Goal: Task Accomplishment & Management: Use online tool/utility

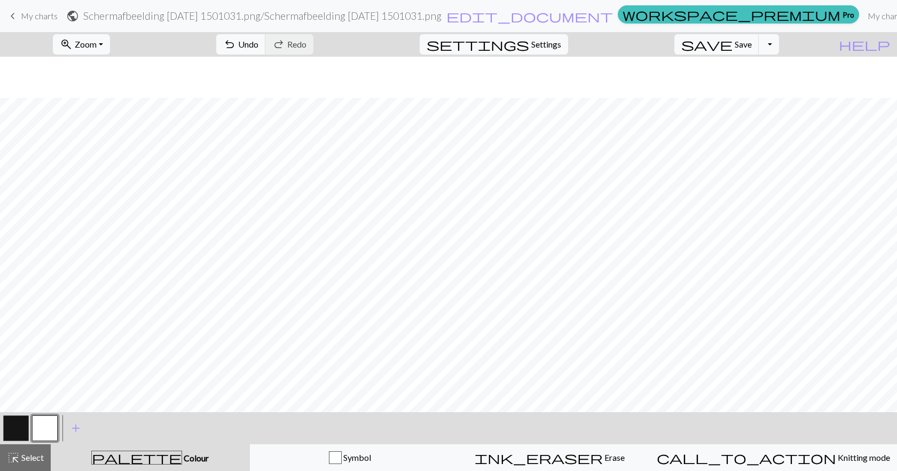
scroll to position [288, 0]
click at [16, 432] on button "button" at bounding box center [16, 428] width 26 height 26
click at [45, 429] on button "button" at bounding box center [45, 428] width 26 height 26
click at [22, 423] on button "button" at bounding box center [16, 428] width 26 height 26
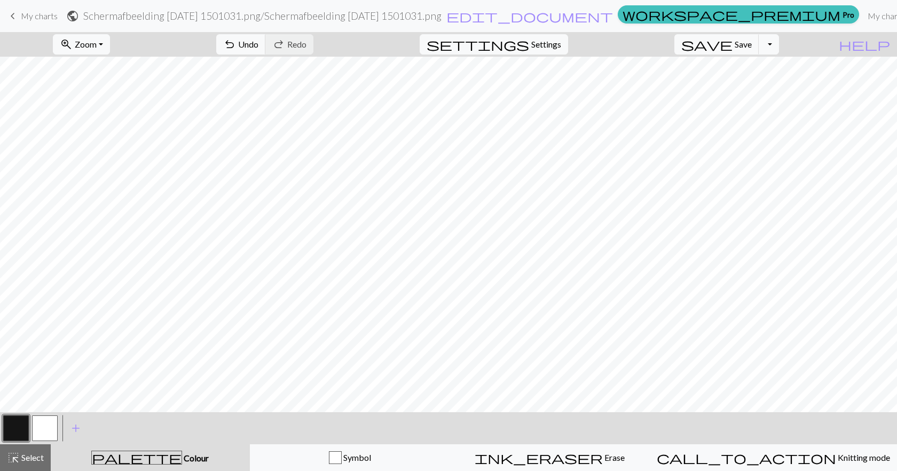
click at [49, 423] on button "button" at bounding box center [45, 428] width 26 height 26
click at [23, 427] on button "button" at bounding box center [16, 428] width 26 height 26
click at [37, 423] on button "button" at bounding box center [45, 428] width 26 height 26
click at [12, 425] on button "button" at bounding box center [16, 428] width 26 height 26
click at [51, 423] on button "button" at bounding box center [45, 428] width 26 height 26
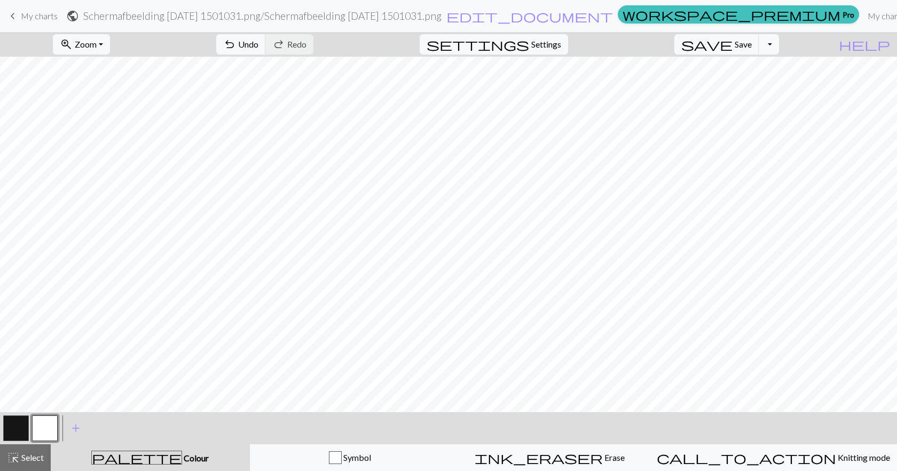
click at [22, 424] on button "button" at bounding box center [16, 428] width 26 height 26
click at [39, 427] on button "button" at bounding box center [45, 428] width 26 height 26
click at [18, 422] on button "button" at bounding box center [16, 428] width 26 height 26
click at [42, 425] on button "button" at bounding box center [45, 428] width 26 height 26
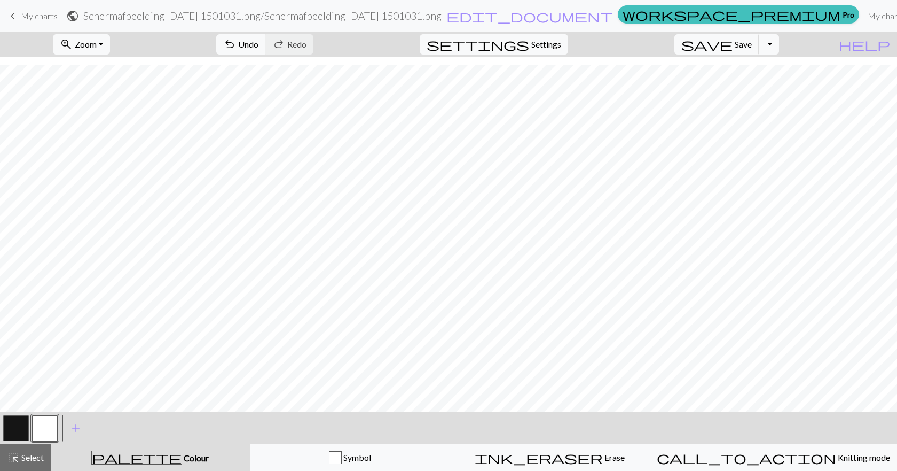
click at [18, 425] on button "button" at bounding box center [16, 428] width 26 height 26
click at [45, 422] on button "button" at bounding box center [45, 428] width 26 height 26
click at [17, 429] on button "button" at bounding box center [16, 428] width 26 height 26
click at [49, 422] on button "button" at bounding box center [45, 428] width 26 height 26
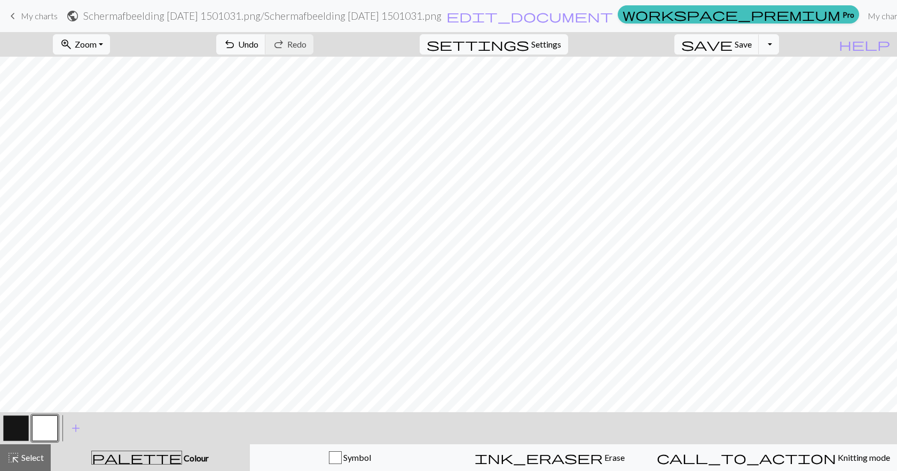
click at [23, 427] on button "button" at bounding box center [16, 428] width 26 height 26
click at [54, 422] on button "button" at bounding box center [45, 428] width 26 height 26
click at [258, 46] on span "Undo" at bounding box center [248, 44] width 20 height 10
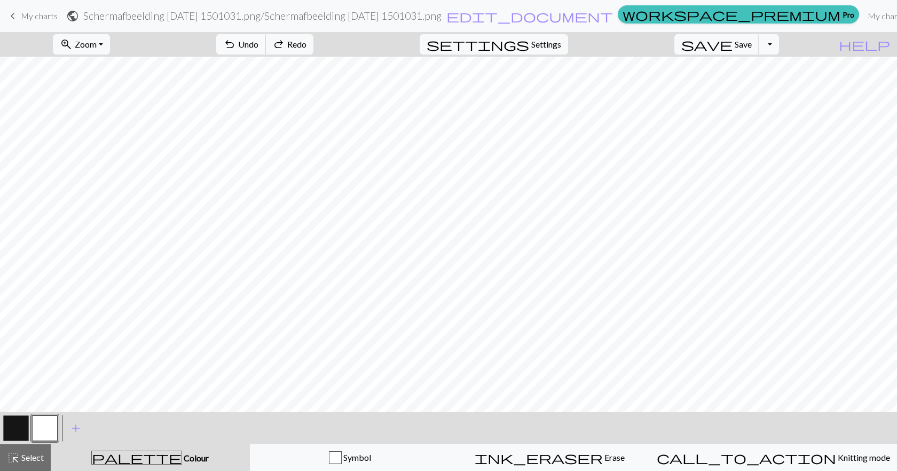
click at [258, 46] on span "Undo" at bounding box center [248, 44] width 20 height 10
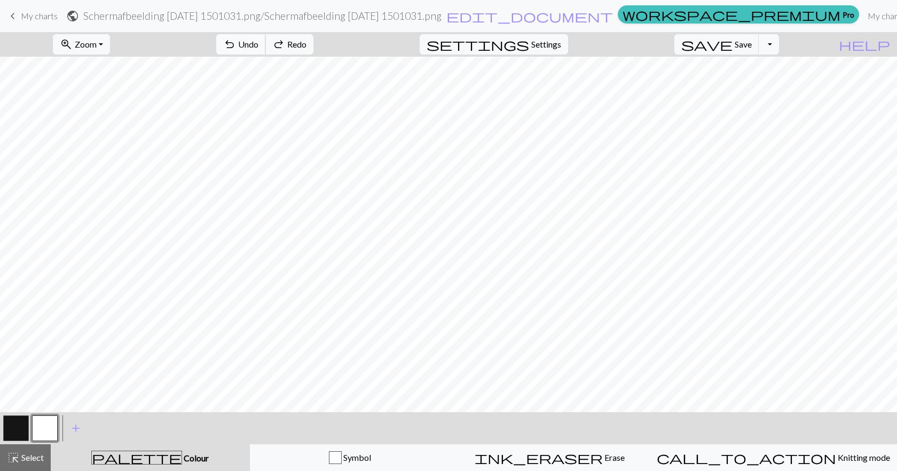
click at [258, 46] on span "Undo" at bounding box center [248, 44] width 20 height 10
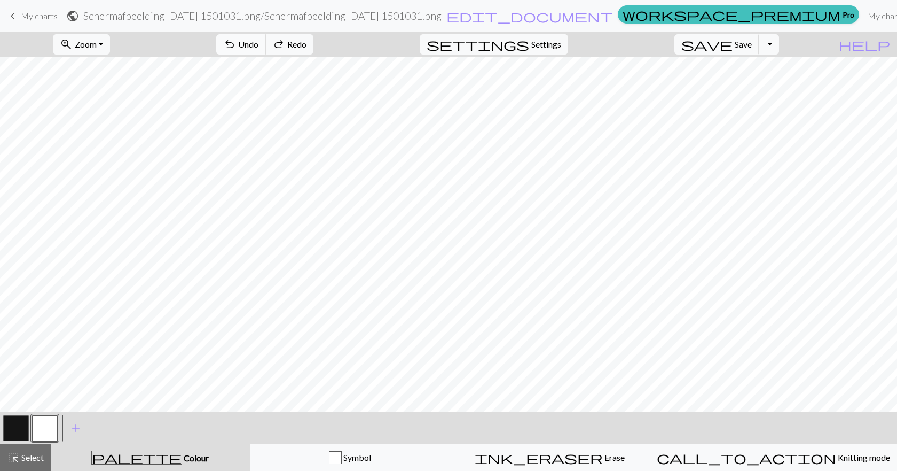
click at [258, 46] on span "Undo" at bounding box center [248, 44] width 20 height 10
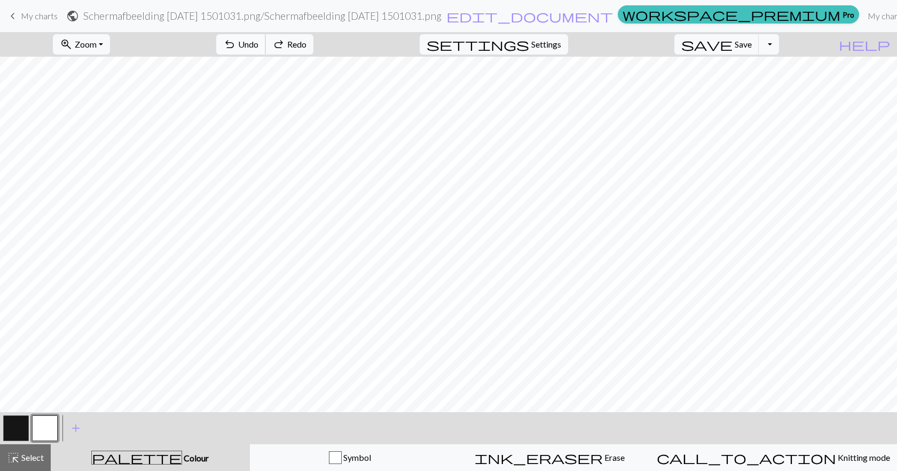
click at [258, 46] on span "Undo" at bounding box center [248, 44] width 20 height 10
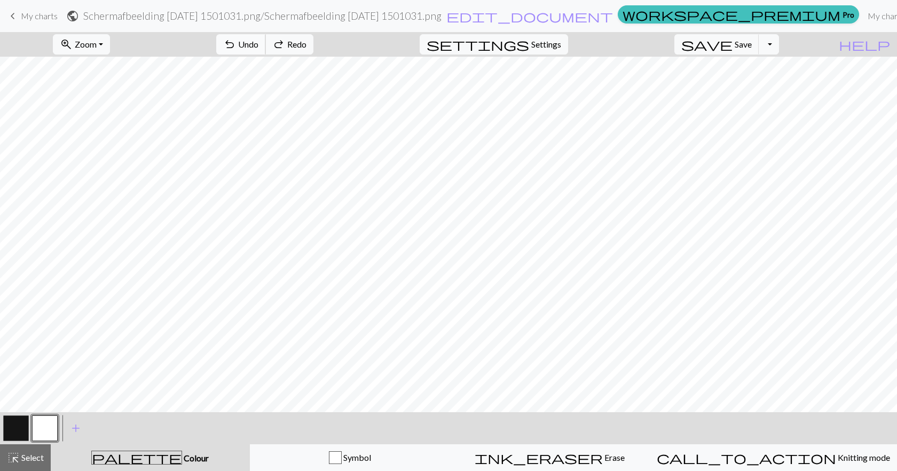
scroll to position [0, 0]
click at [307, 39] on span "Redo" at bounding box center [296, 44] width 19 height 10
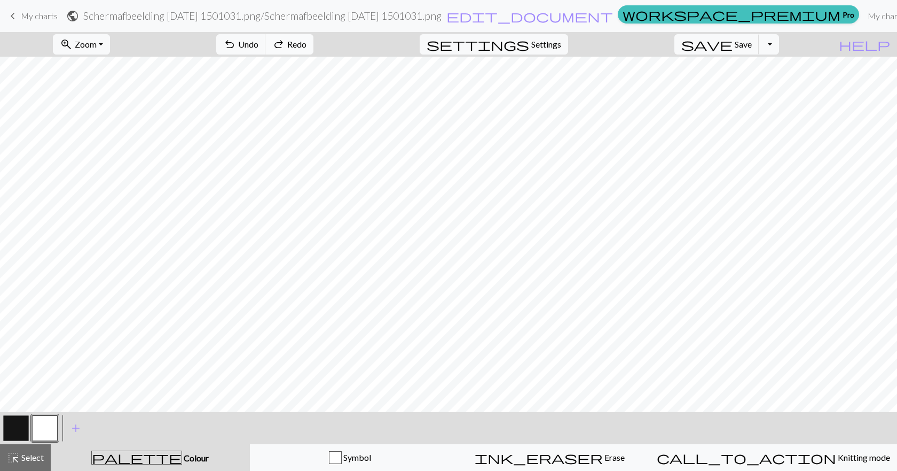
click at [307, 39] on span "Redo" at bounding box center [296, 44] width 19 height 10
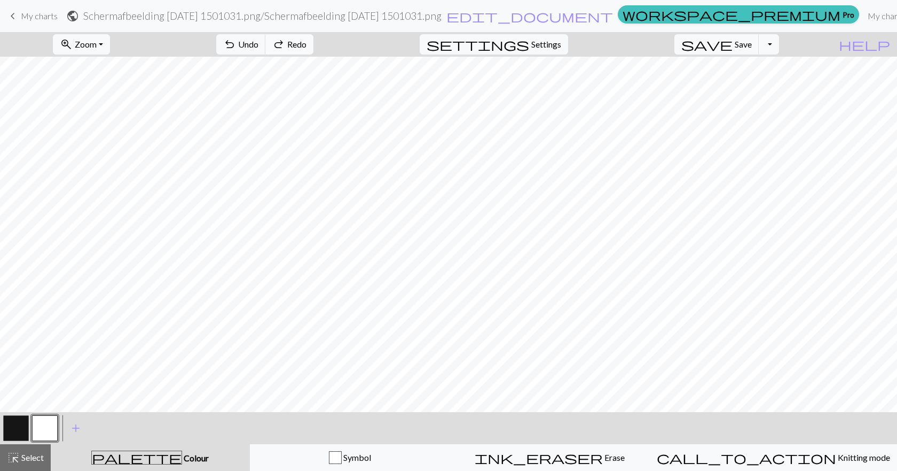
click at [307, 39] on span "Redo" at bounding box center [296, 44] width 19 height 10
click at [266, 37] on button "undo Undo Undo" at bounding box center [241, 44] width 50 height 20
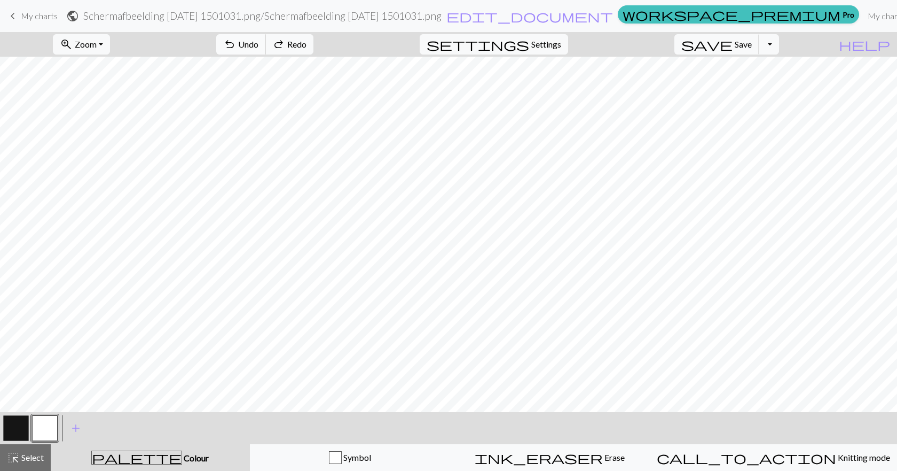
click at [266, 37] on button "undo Undo Undo" at bounding box center [241, 44] width 50 height 20
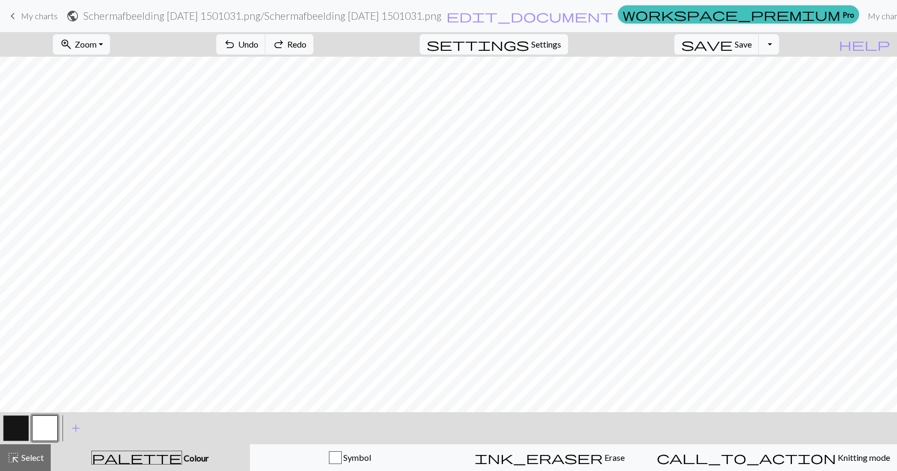
click at [14, 419] on button "button" at bounding box center [16, 428] width 26 height 26
click at [258, 48] on span "Undo" at bounding box center [248, 44] width 20 height 10
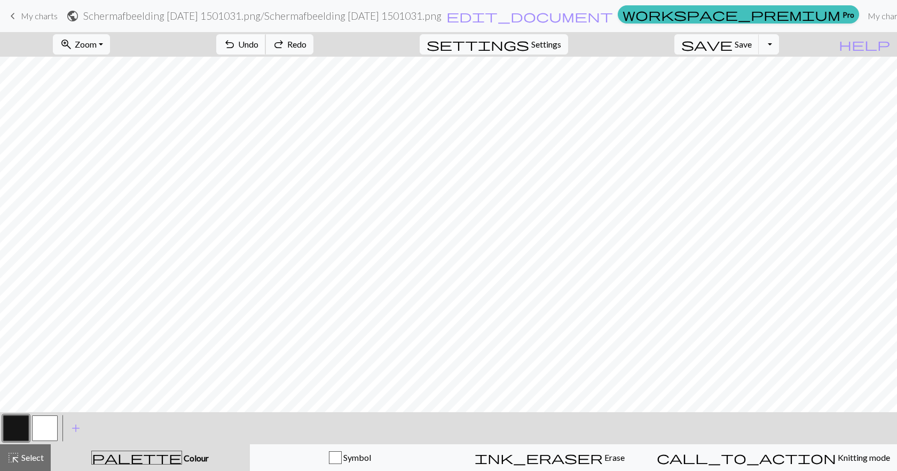
click at [258, 48] on span "Undo" at bounding box center [248, 44] width 20 height 10
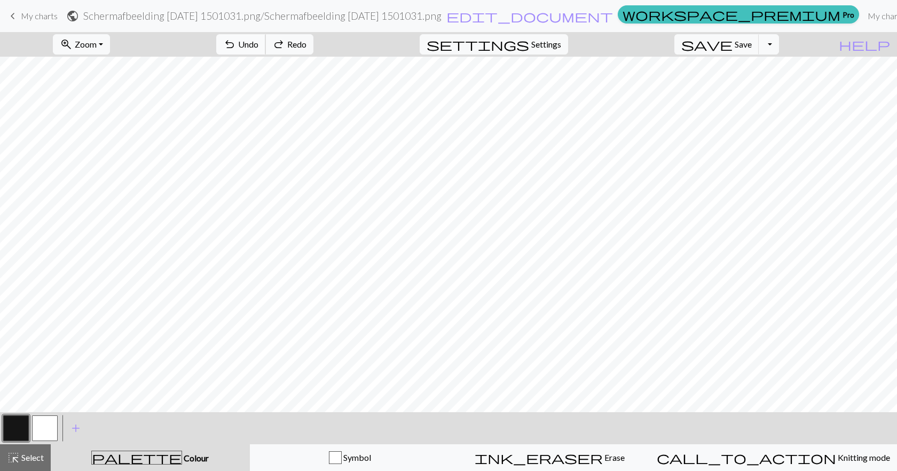
click at [258, 48] on span "Undo" at bounding box center [248, 44] width 20 height 10
click at [307, 40] on span "Redo" at bounding box center [296, 44] width 19 height 10
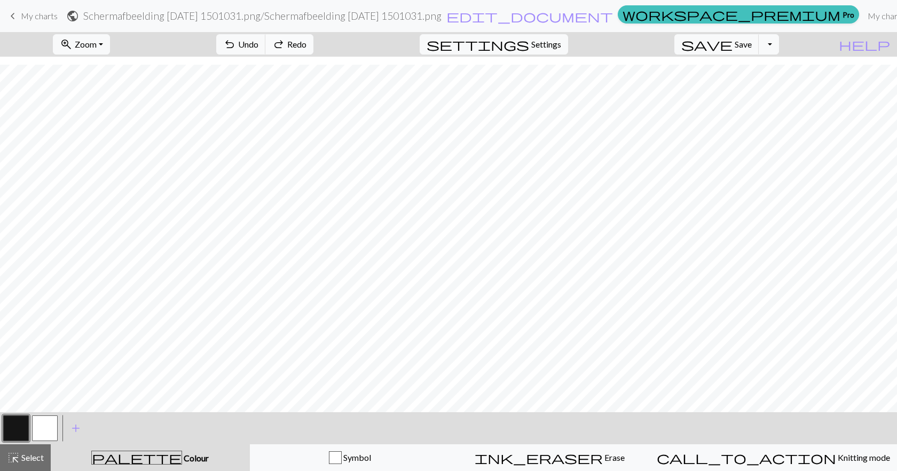
click at [307, 40] on span "Redo" at bounding box center [296, 44] width 19 height 10
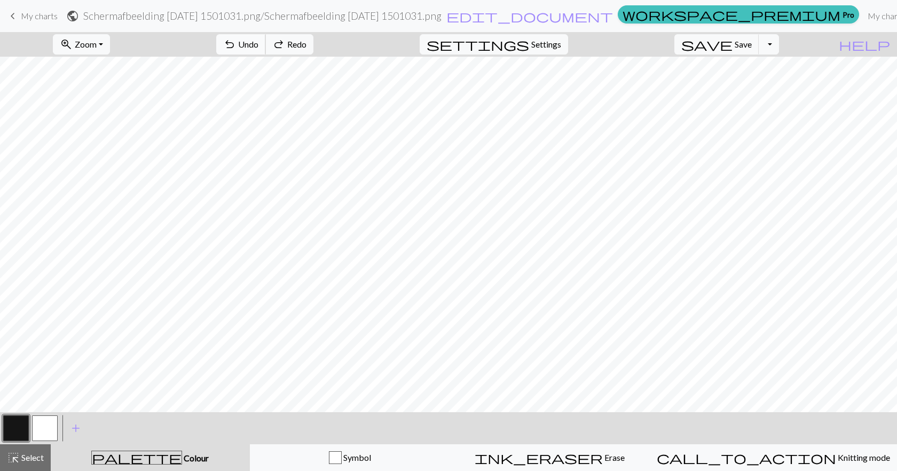
click at [258, 43] on span "Undo" at bounding box center [248, 44] width 20 height 10
click at [53, 428] on button "button" at bounding box center [45, 428] width 26 height 26
click at [19, 423] on button "button" at bounding box center [16, 428] width 26 height 26
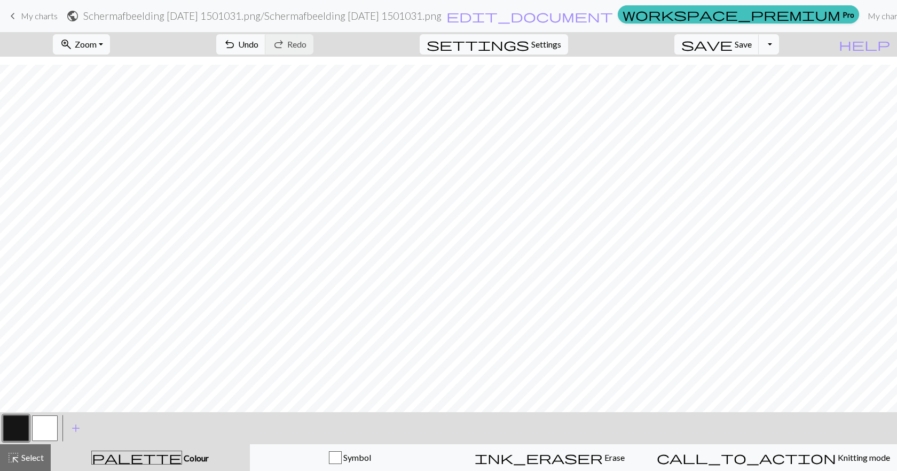
click at [38, 426] on button "button" at bounding box center [45, 428] width 26 height 26
click at [18, 422] on button "button" at bounding box center [16, 428] width 26 height 26
click at [6, 425] on button "button" at bounding box center [16, 428] width 26 height 26
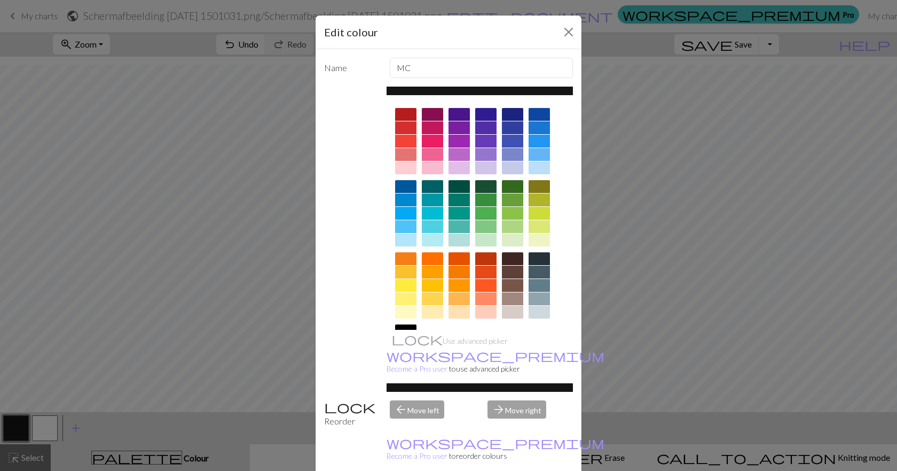
click at [638, 342] on div "Edit colour Name MC Use advanced picker workspace_premium Become a Pro user to …" at bounding box center [448, 235] width 897 height 471
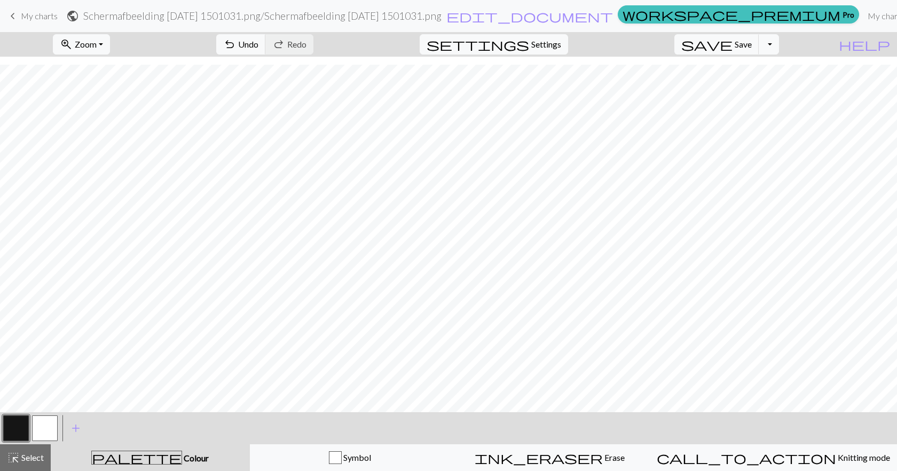
click at [20, 428] on button "button" at bounding box center [16, 428] width 26 height 26
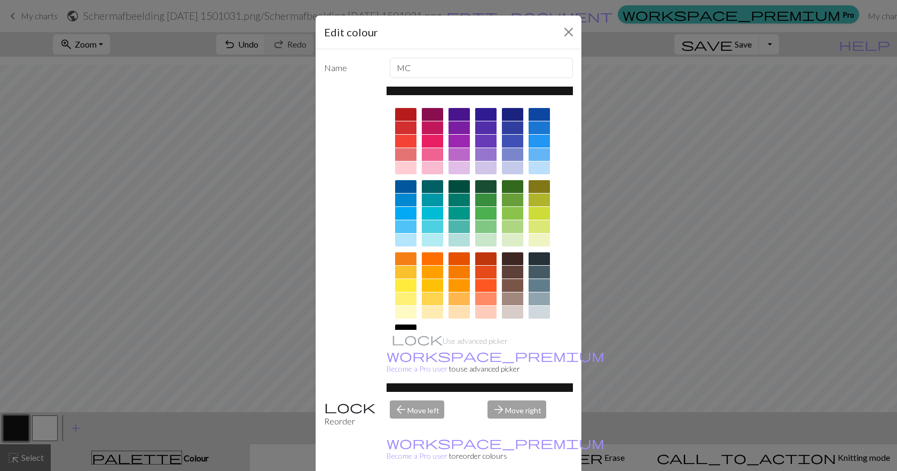
click at [652, 344] on div "Edit colour Name MC Use advanced picker workspace_premium Become a Pro user to …" at bounding box center [448, 235] width 897 height 471
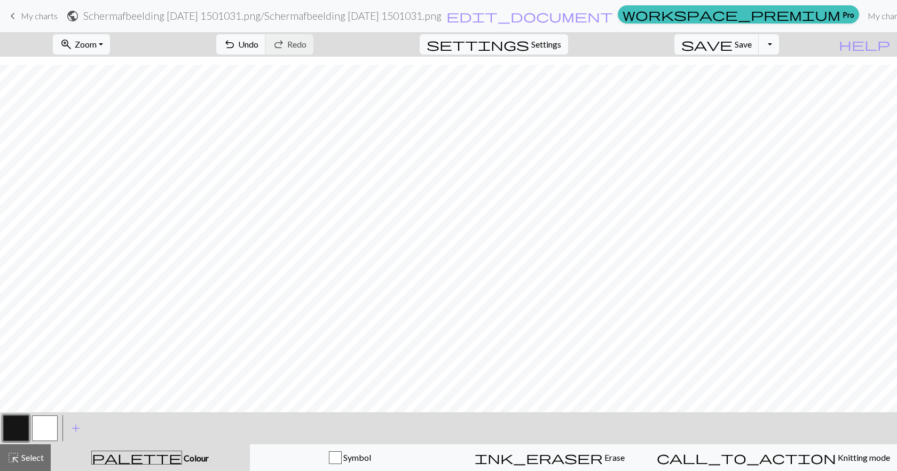
click at [51, 420] on button "button" at bounding box center [45, 428] width 26 height 26
click at [20, 427] on button "button" at bounding box center [16, 428] width 26 height 26
click at [44, 424] on button "button" at bounding box center [45, 428] width 26 height 26
click at [20, 422] on button "button" at bounding box center [16, 428] width 26 height 26
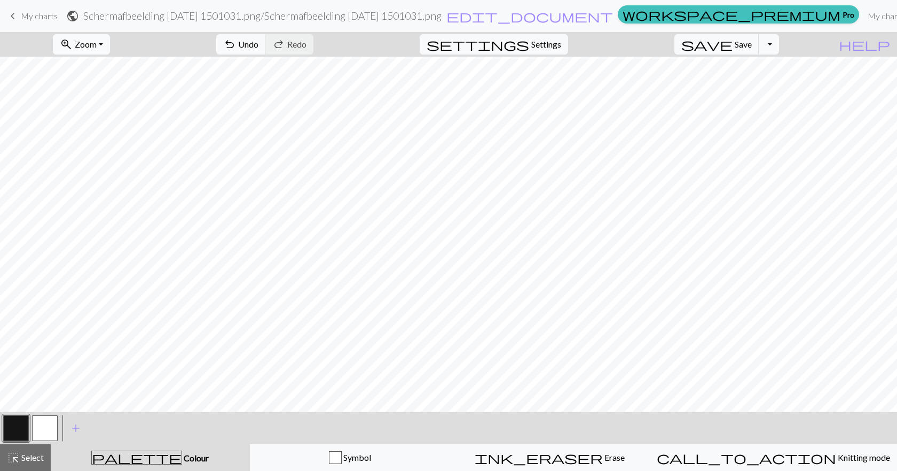
click at [110, 44] on button "zoom_in Zoom Zoom" at bounding box center [81, 44] width 57 height 20
click at [98, 123] on button "50%" at bounding box center [95, 128] width 84 height 17
click at [733, 45] on span "save" at bounding box center [706, 44] width 51 height 15
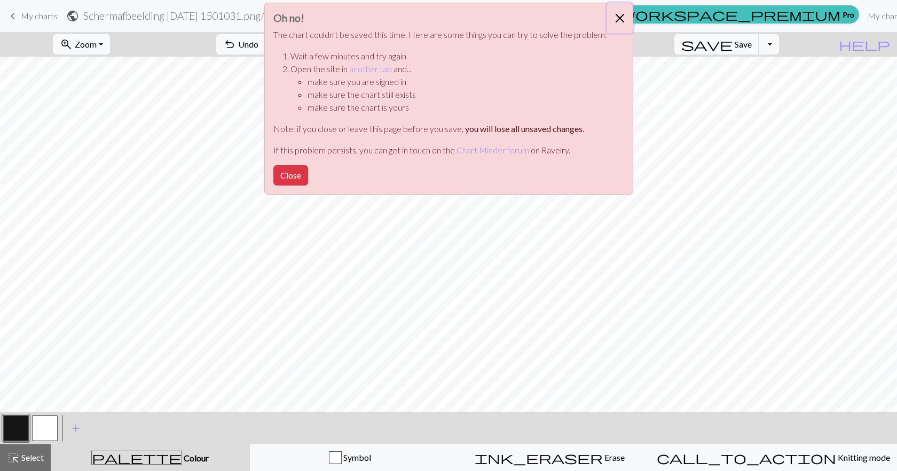
click at [612, 14] on button "Close" at bounding box center [620, 18] width 26 height 30
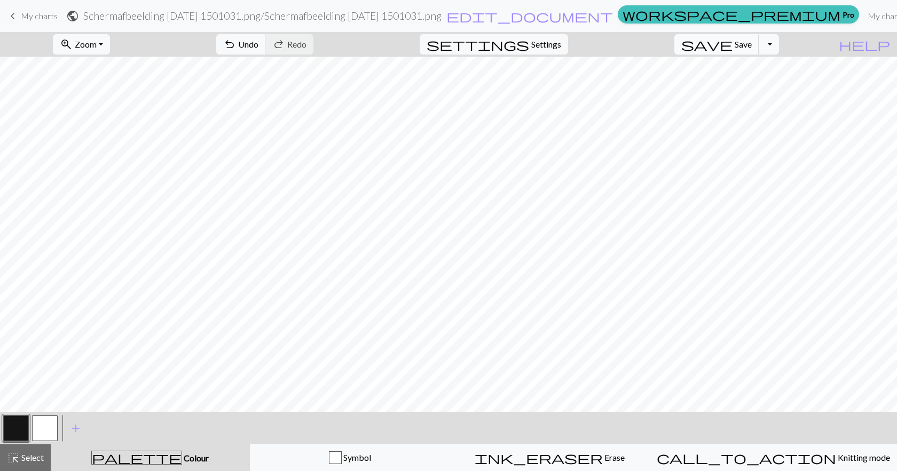
click at [733, 43] on span "save" at bounding box center [706, 44] width 51 height 15
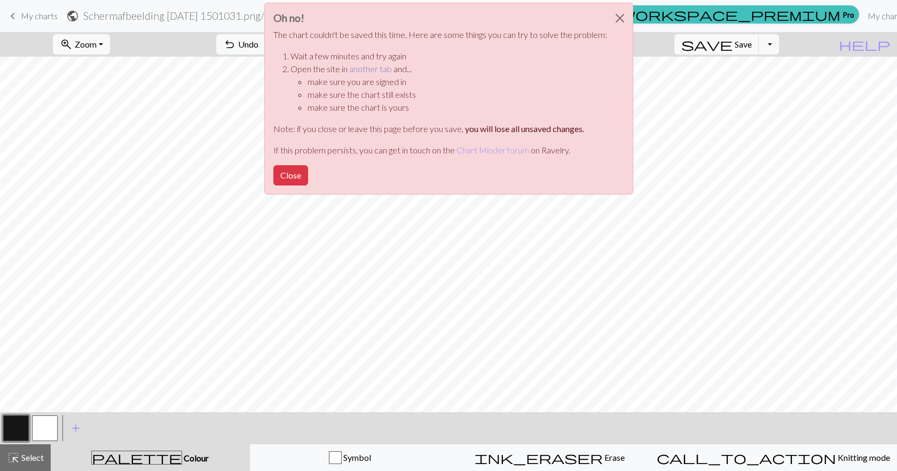
click at [370, 69] on link "another tab" at bounding box center [370, 69] width 43 height 10
click at [863, 13] on div "Oh no! The chart couldn't be saved this time. Here are some things you can try …" at bounding box center [448, 101] width 897 height 203
click at [618, 18] on button "Close" at bounding box center [620, 18] width 26 height 30
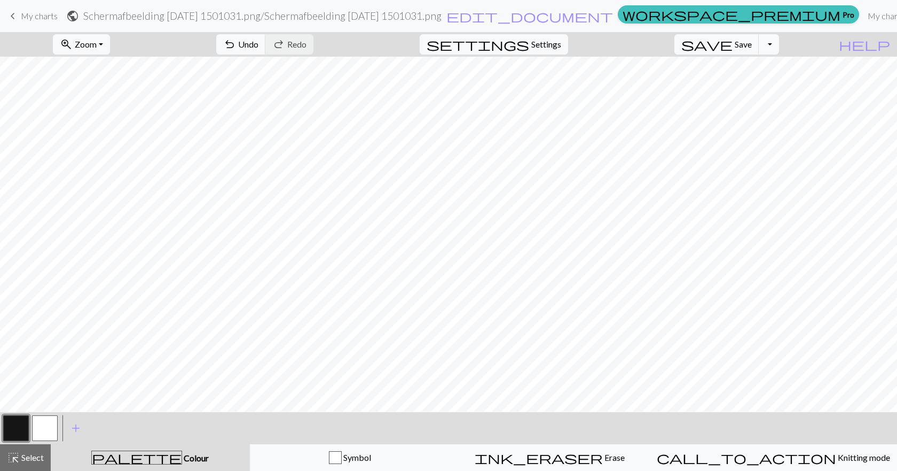
click at [752, 39] on span "Save" at bounding box center [743, 44] width 17 height 10
click at [756, 49] on button "save Save Save" at bounding box center [717, 44] width 85 height 20
click at [779, 47] on button "Toggle Dropdown" at bounding box center [769, 44] width 20 height 20
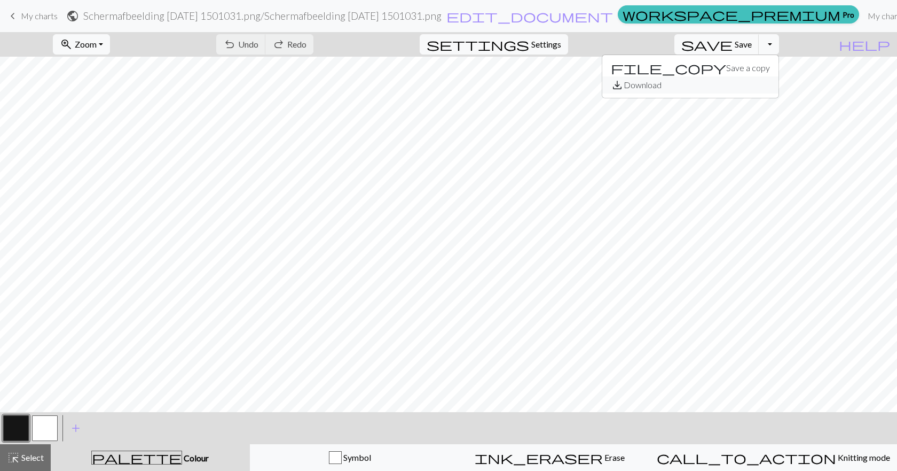
click at [748, 84] on button "save_alt Download" at bounding box center [690, 84] width 176 height 17
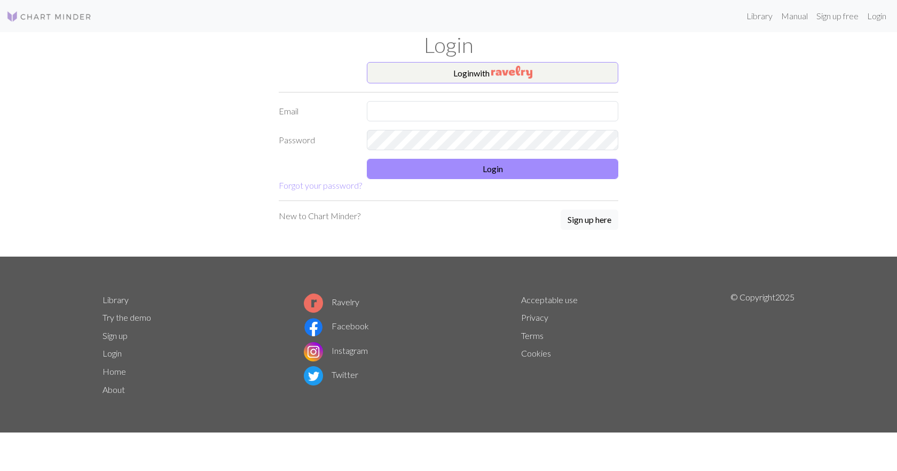
drag, startPoint x: 446, startPoint y: 93, endPoint x: 444, endPoint y: 107, distance: 14.0
click at [446, 93] on form "Login with Email Password Login Forgot your password?" at bounding box center [449, 127] width 340 height 130
click at [444, 106] on input "text" at bounding box center [493, 111] width 252 height 20
click at [442, 113] on input "text" at bounding box center [493, 111] width 252 height 20
type input "[EMAIL_ADDRESS][DOMAIN_NAME]"
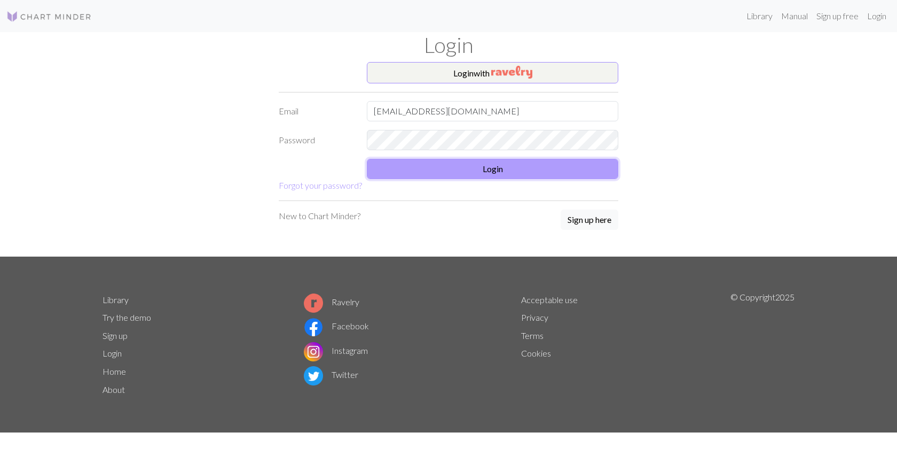
click at [478, 164] on button "Login" at bounding box center [493, 169] width 252 height 20
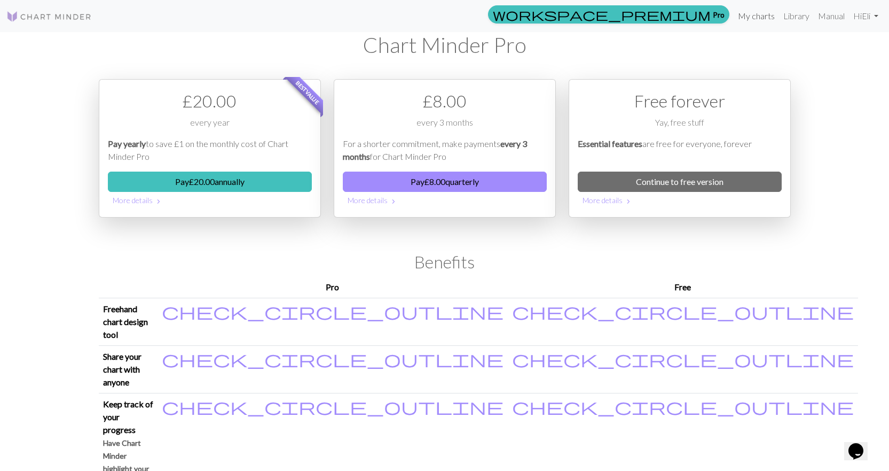
click at [755, 16] on link "My charts" at bounding box center [756, 15] width 45 height 21
